Goal: Use online tool/utility

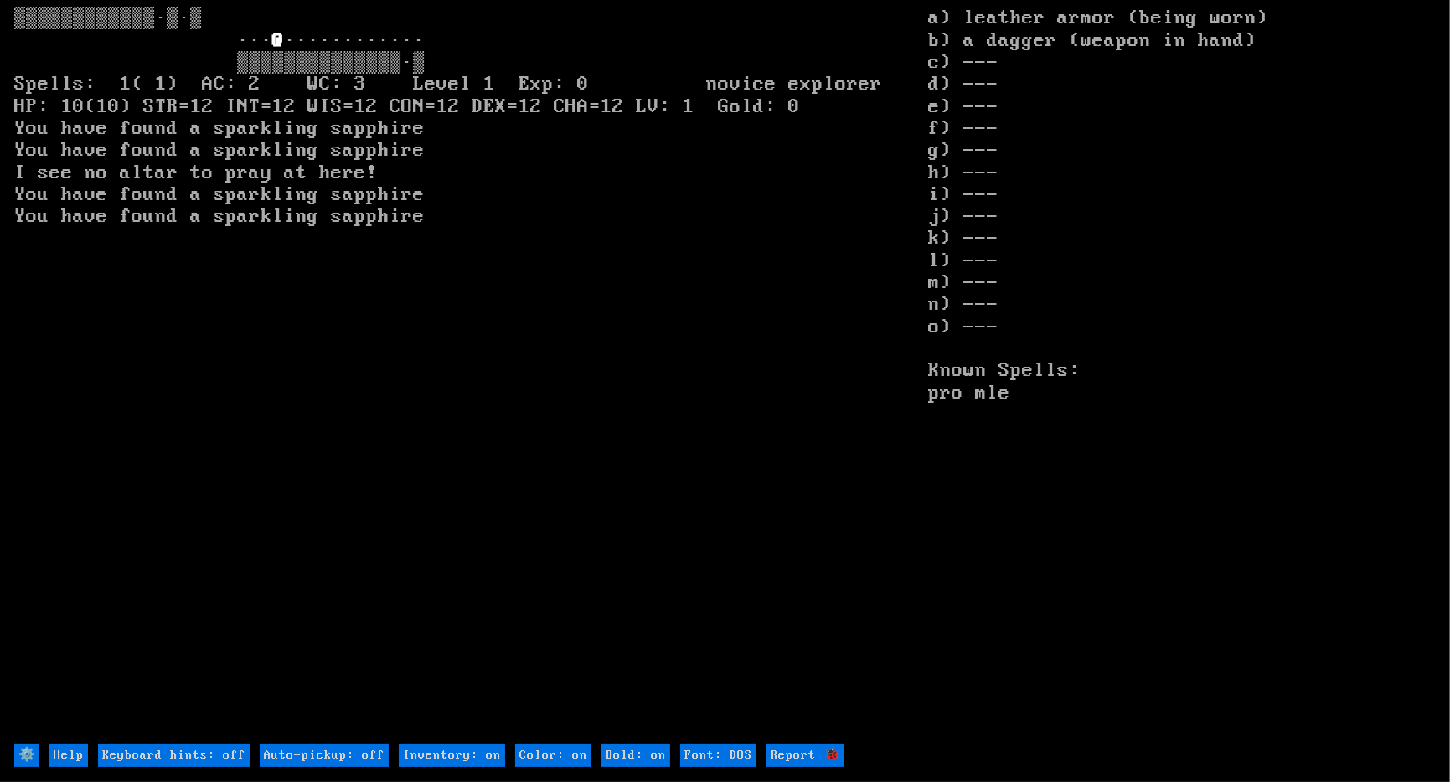
click at [351, 752] on off "Auto-pickup: off" at bounding box center [324, 756] width 129 height 22
type off "Auto-pickup: on"
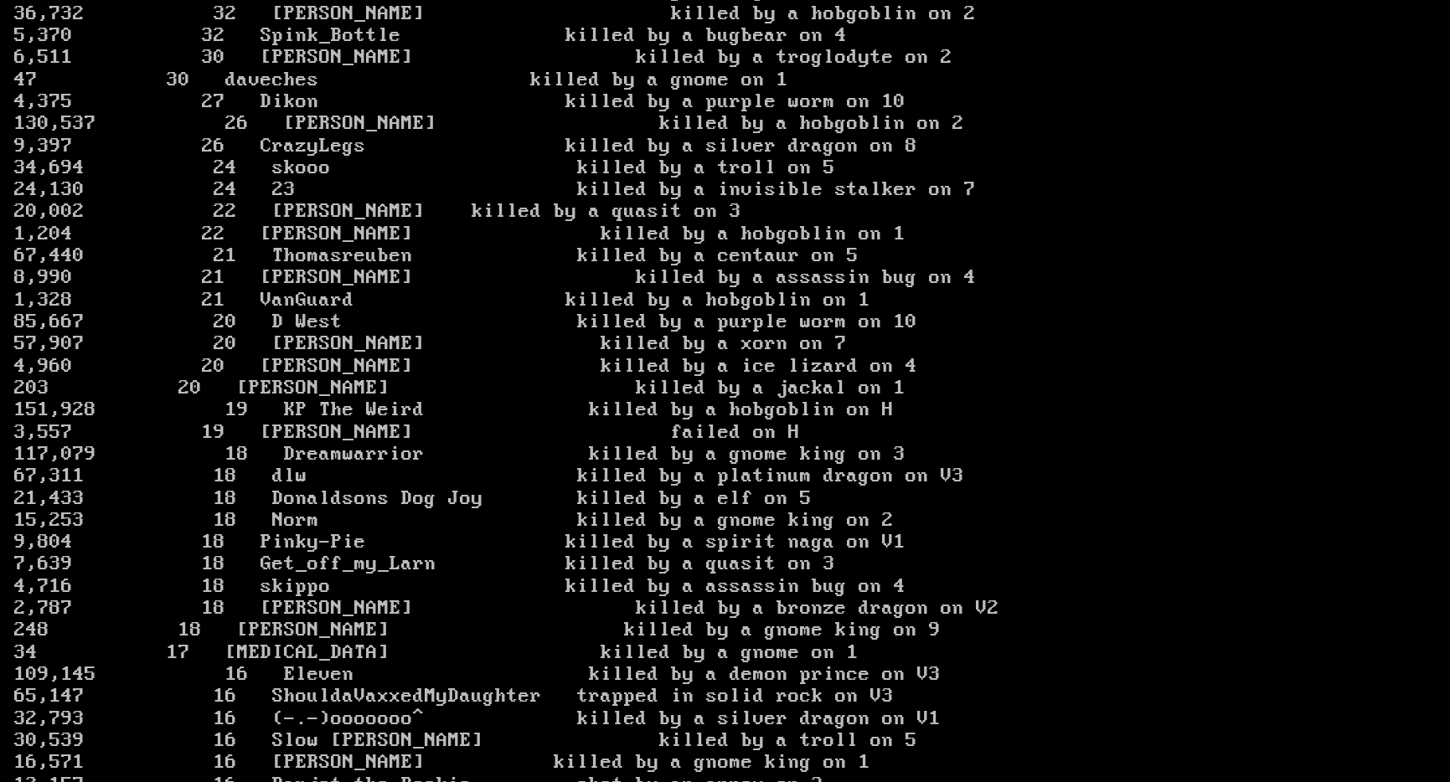
scroll to position [2710, 0]
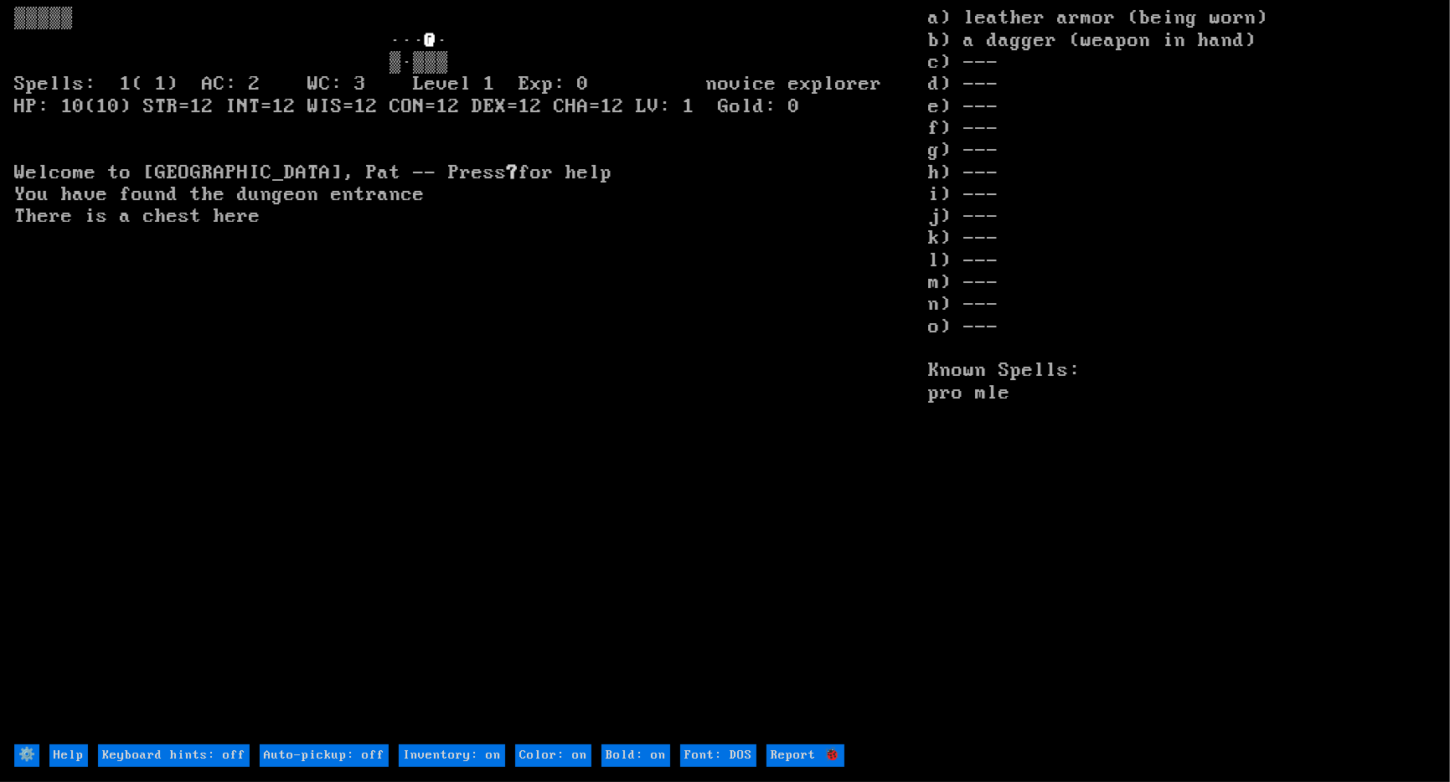
click at [359, 755] on off "Auto-pickup: off" at bounding box center [324, 756] width 129 height 22
type off "Auto-pickup: on"
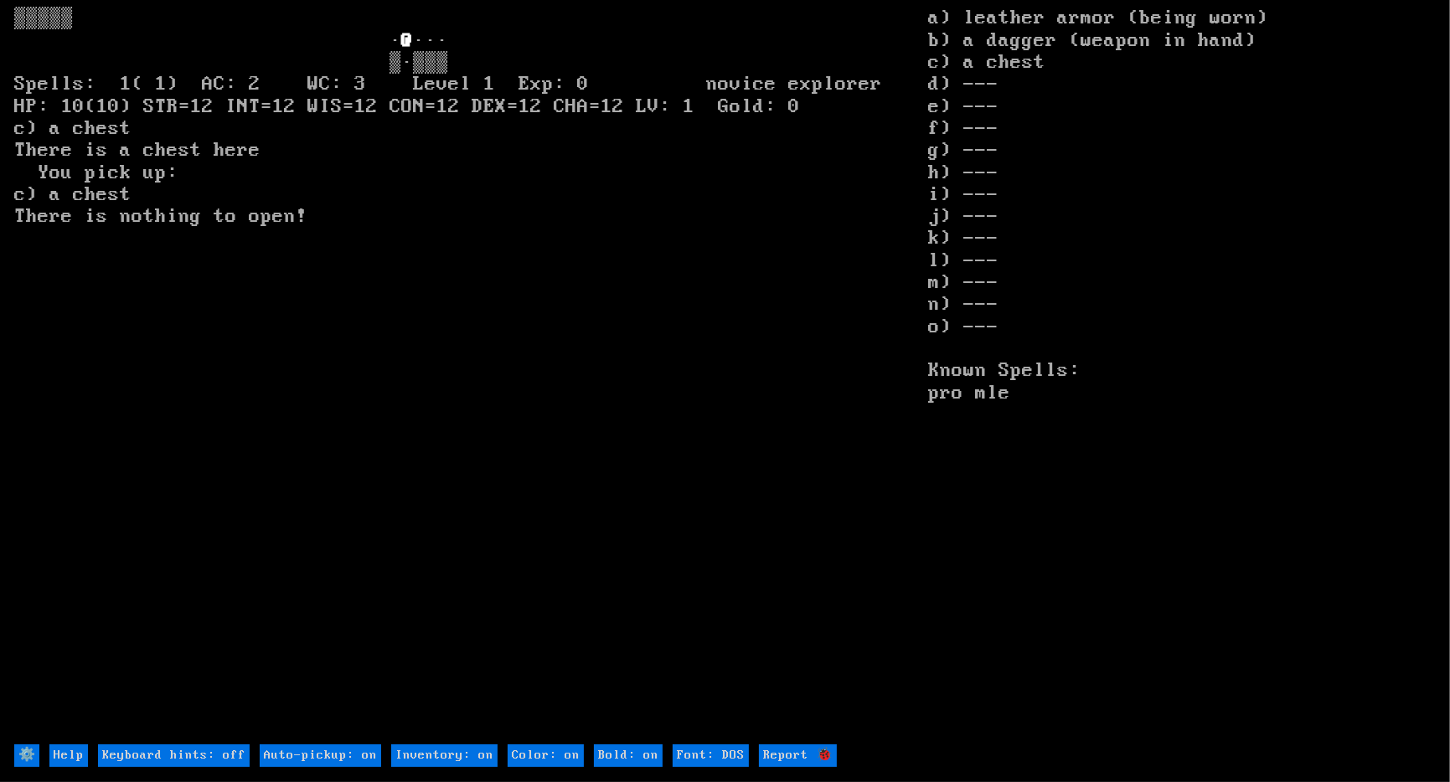
click at [331, 752] on off "Auto-pickup: on" at bounding box center [320, 756] width 121 height 22
type off "Auto-pickup: off"
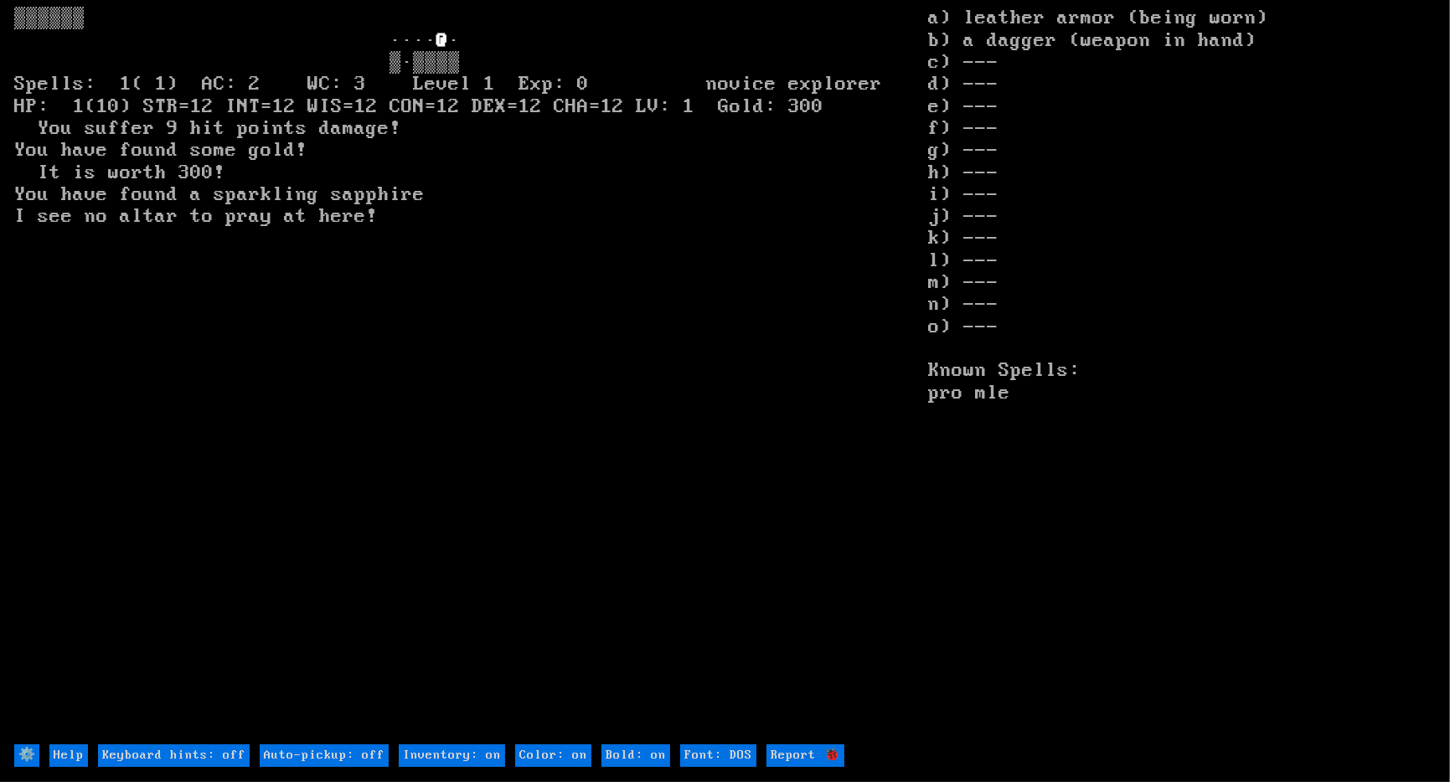
click at [353, 753] on off "Auto-pickup: off" at bounding box center [324, 756] width 129 height 22
type off "Auto-pickup: on"
